Goal: Information Seeking & Learning: Find specific fact

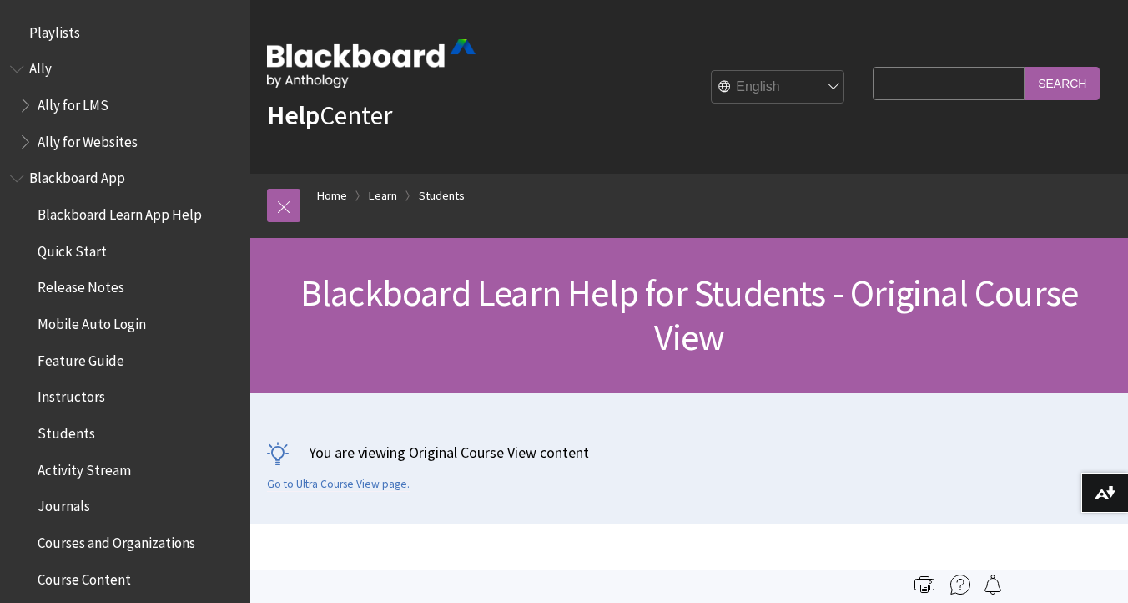
scroll to position [1972, 0]
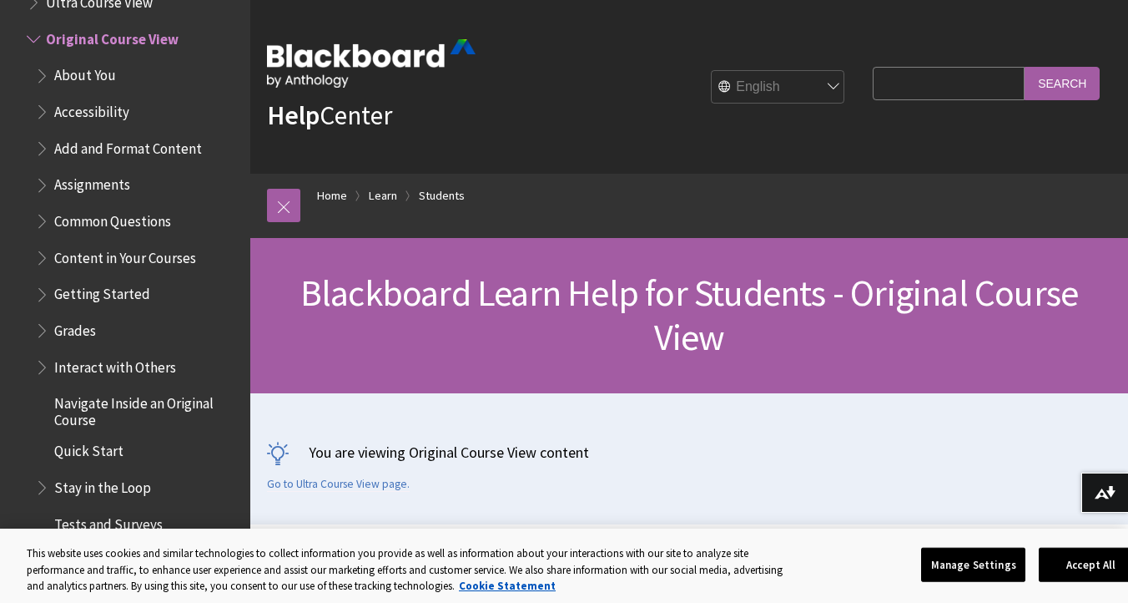
click at [894, 86] on input "Search Query" at bounding box center [949, 83] width 152 height 33
type input "roster"
click at [1025, 67] on input "Search" at bounding box center [1062, 83] width 75 height 33
click at [1046, 79] on input "Search" at bounding box center [1062, 83] width 75 height 33
click at [1070, 83] on input "Search" at bounding box center [1062, 83] width 75 height 33
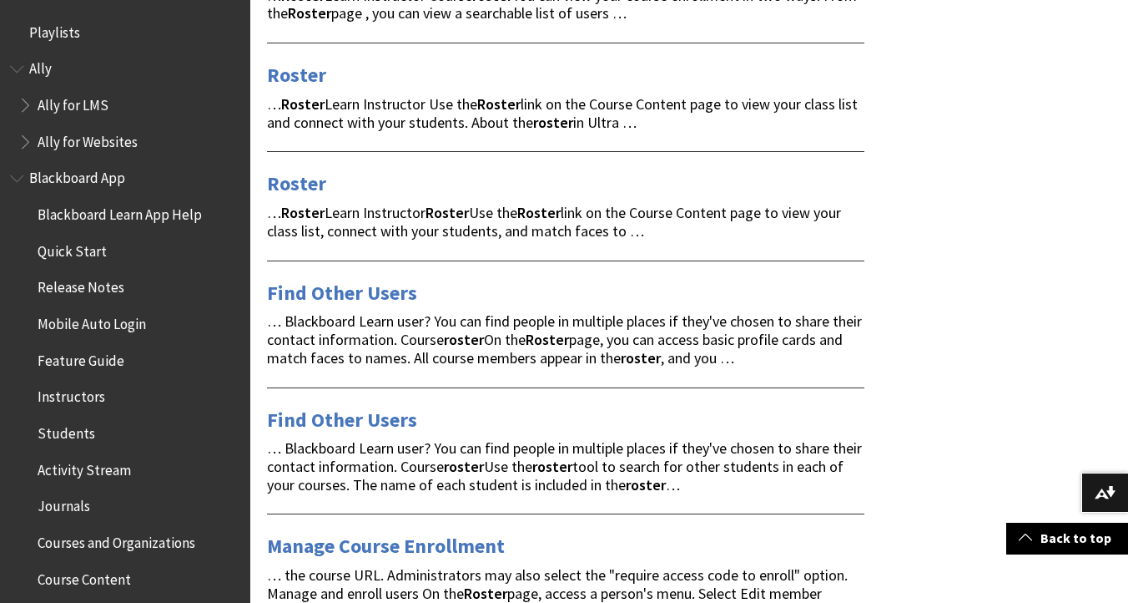
scroll to position [391, 0]
